Goal: Check status

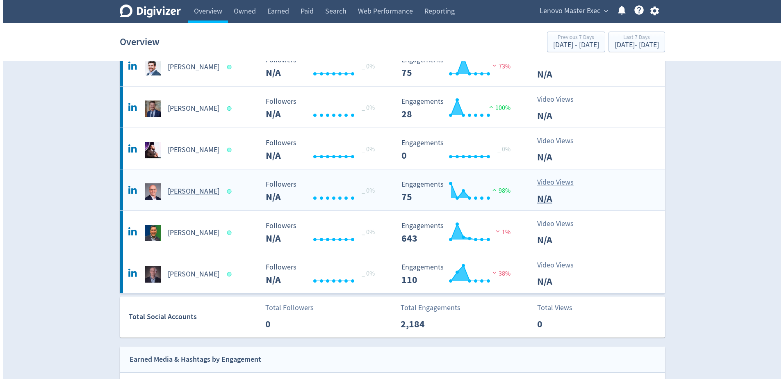
scroll to position [369, 0]
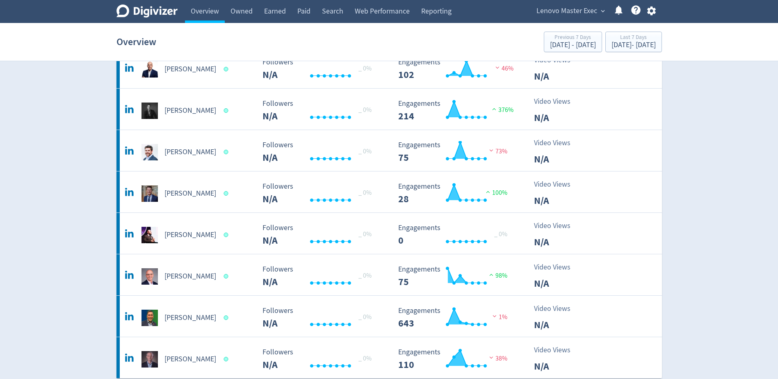
click at [562, 7] on span "Lenovo Master Exec" at bounding box center [566, 11] width 61 height 13
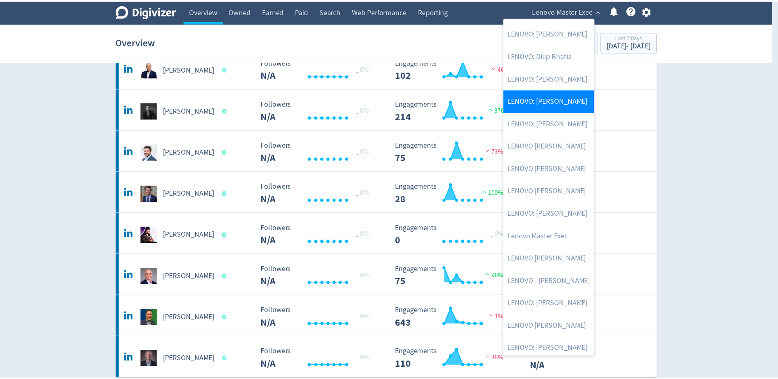
scroll to position [82, 0]
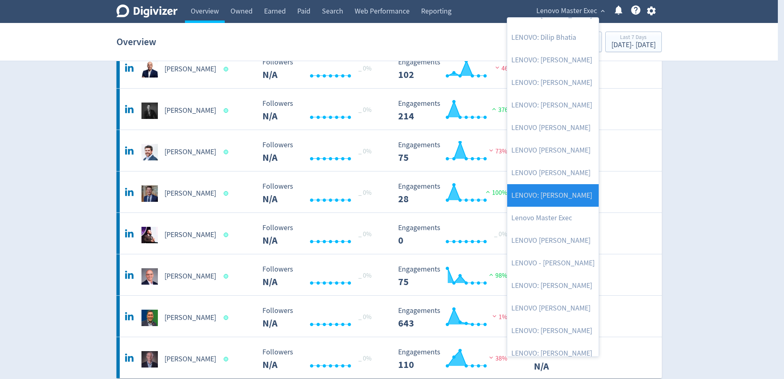
click at [572, 193] on link "LENOVO: [PERSON_NAME]" at bounding box center [552, 195] width 91 height 23
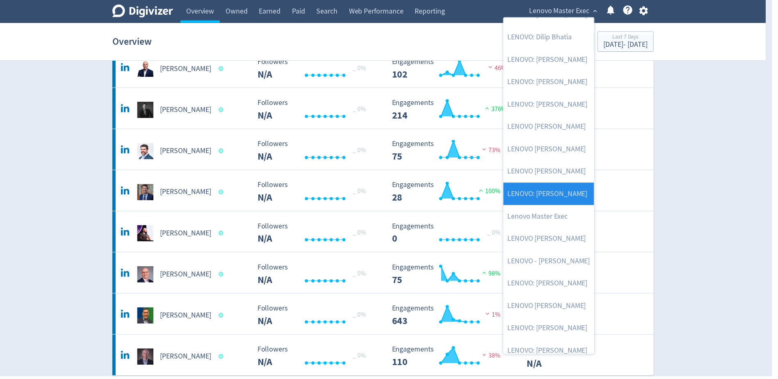
scroll to position [0, 0]
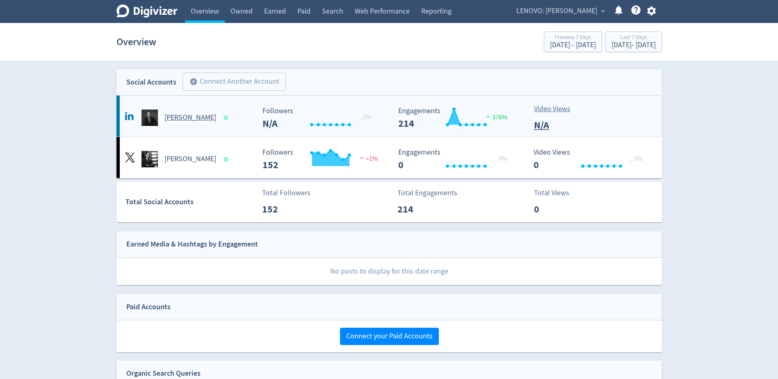
click at [177, 118] on h5 "[PERSON_NAME]" at bounding box center [190, 118] width 52 height 10
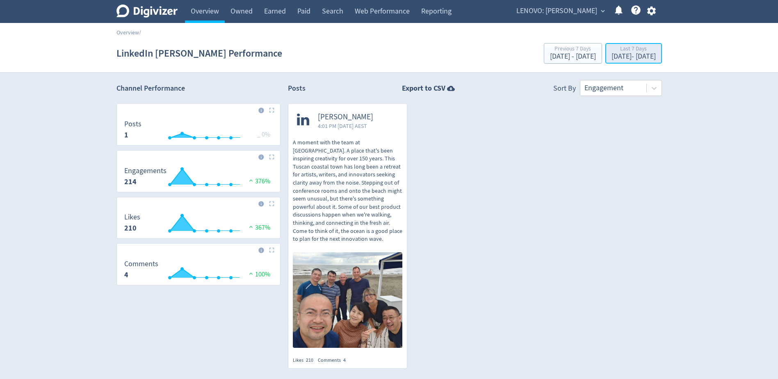
click at [639, 59] on div "[DATE] - [DATE]" at bounding box center [633, 56] width 44 height 7
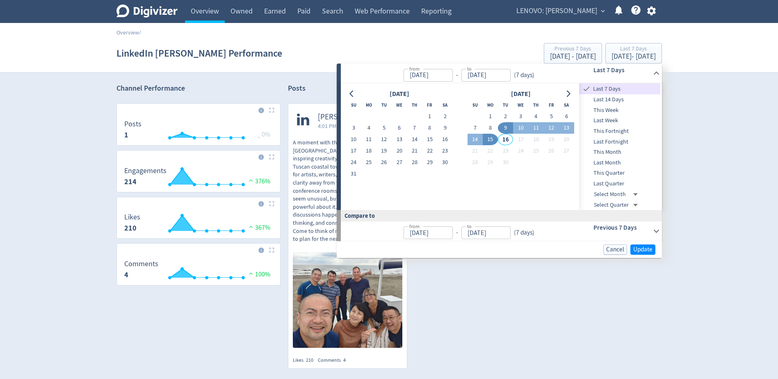
click at [617, 154] on span "This Month" at bounding box center [619, 152] width 81 height 9
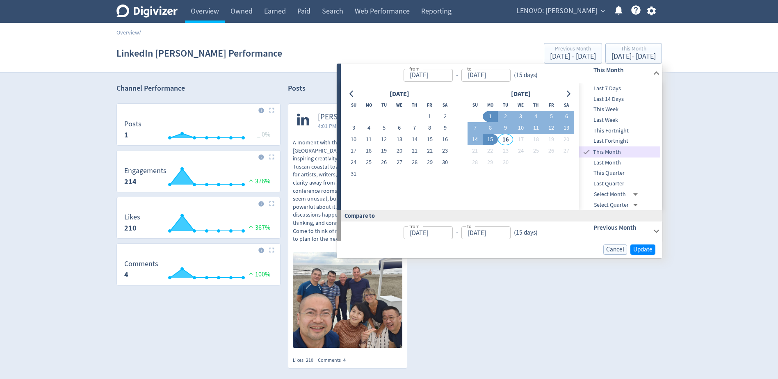
type input "[DATE]"
click at [645, 247] on span "Update" at bounding box center [642, 249] width 19 height 6
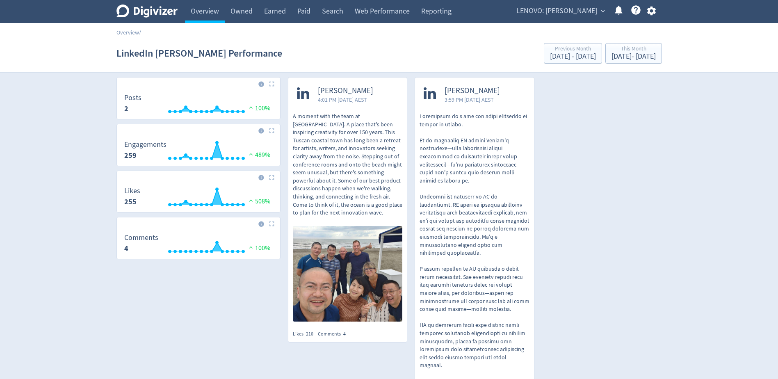
scroll to position [25, 0]
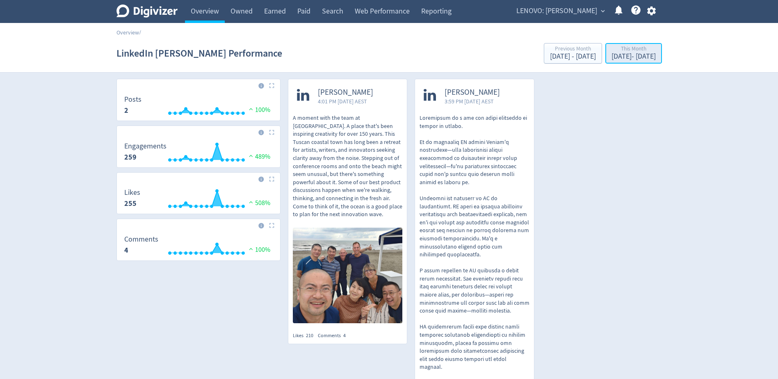
click at [611, 56] on div "[DATE] - [DATE]" at bounding box center [633, 56] width 44 height 7
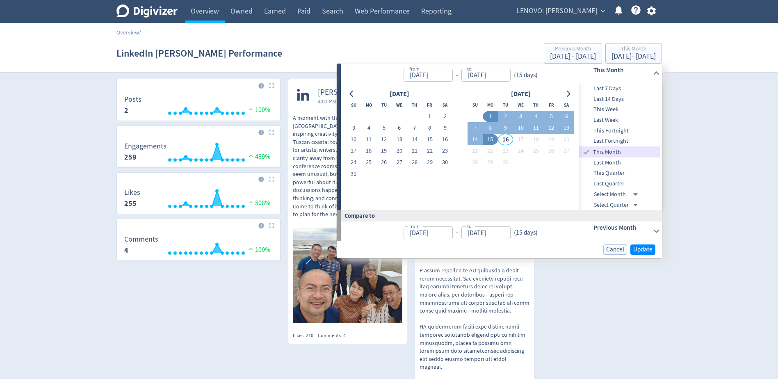
click at [619, 170] on span "This Quarter" at bounding box center [619, 172] width 81 height 9
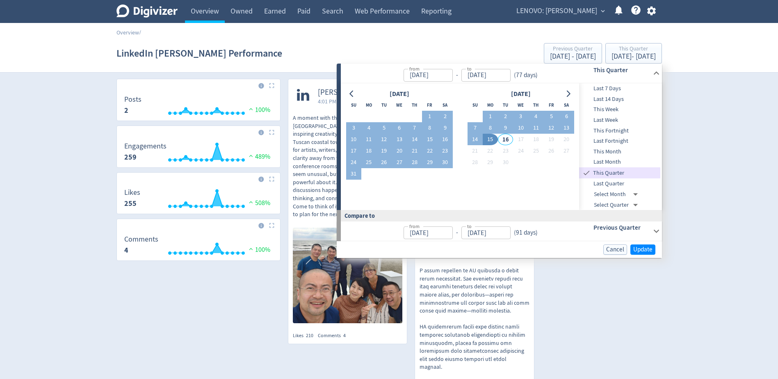
type input "[DATE]"
click at [644, 250] on span "Update" at bounding box center [642, 249] width 19 height 6
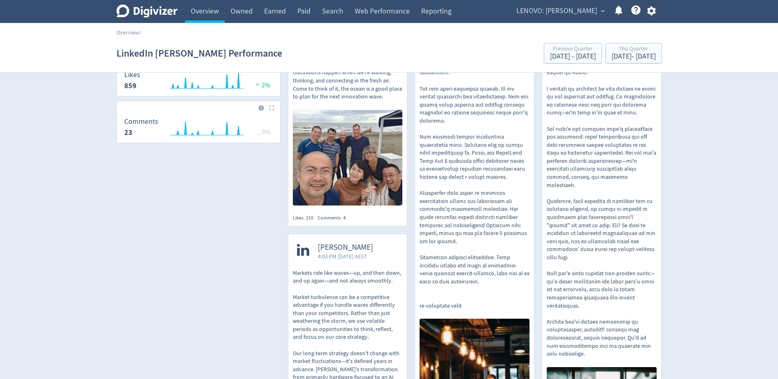
scroll to position [0, 0]
